Goal: Find specific page/section: Find specific page/section

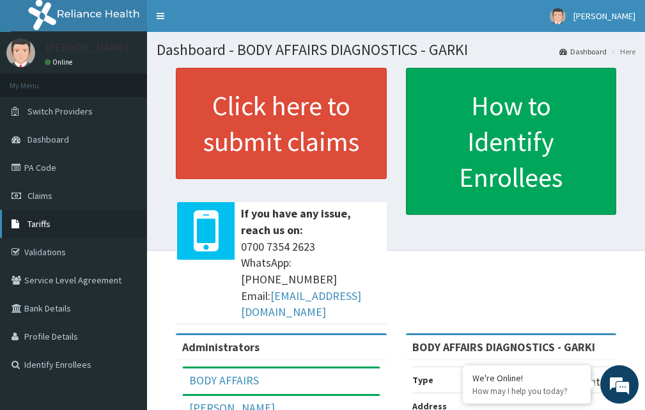
click at [69, 222] on link "Tariffs" at bounding box center [73, 224] width 147 height 28
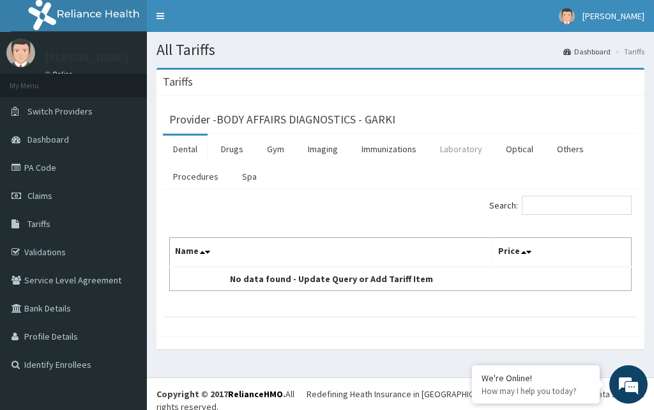
click at [465, 147] on link "Laboratory" at bounding box center [461, 148] width 63 height 27
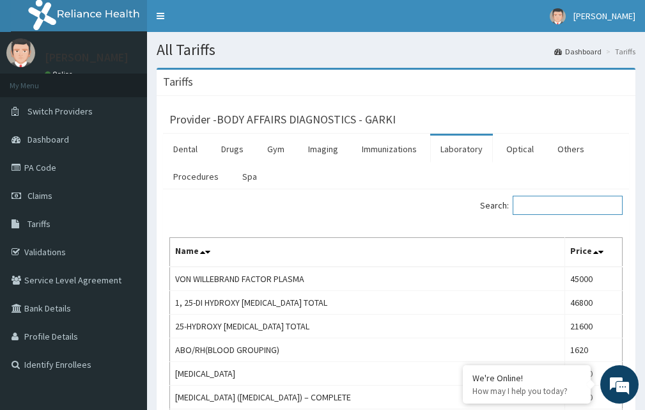
click at [556, 209] on input "Search:" at bounding box center [567, 204] width 110 height 19
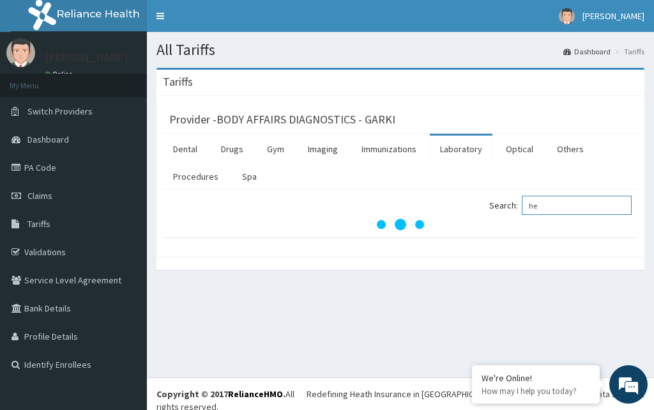
type input "h"
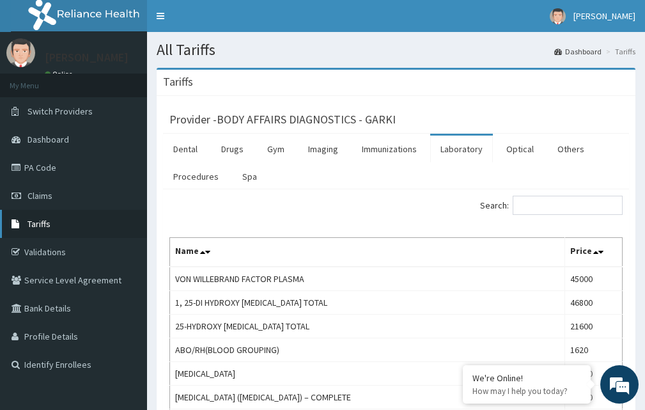
click at [86, 217] on link "Tariffs" at bounding box center [73, 224] width 147 height 28
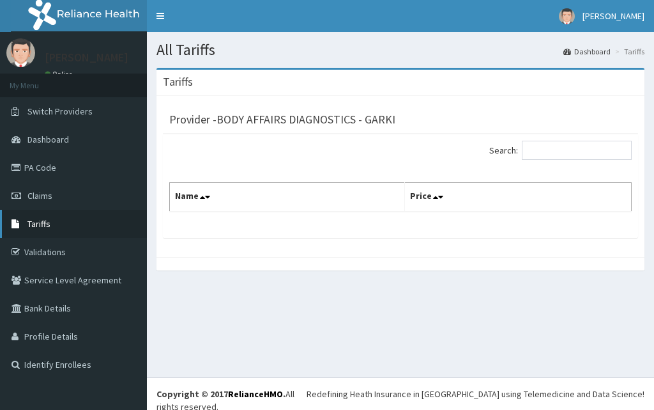
click at [96, 224] on link "Tariffs" at bounding box center [73, 224] width 147 height 28
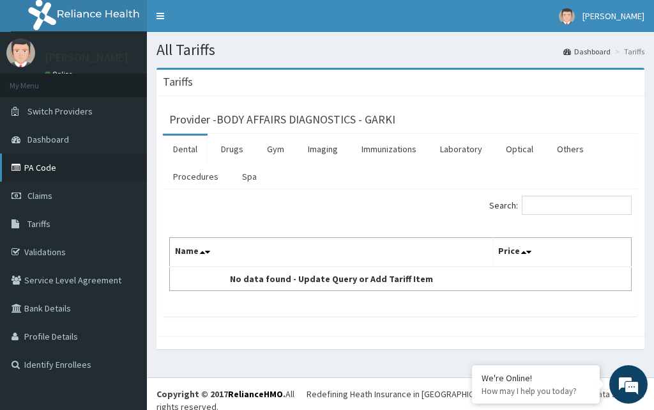
click at [31, 171] on link "PA Code" at bounding box center [73, 167] width 147 height 28
